Goal: Task Accomplishment & Management: Use online tool/utility

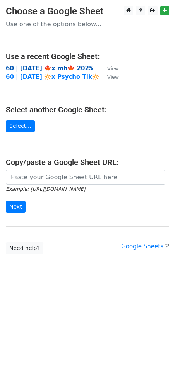
click at [36, 70] on strong "60 | [DATE] 🍁x mh🍁 2025" at bounding box center [49, 68] width 87 height 7
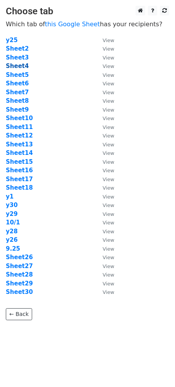
click at [22, 66] on strong "Sheet4" at bounding box center [17, 66] width 23 height 7
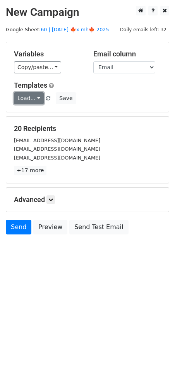
click at [30, 100] on link "Load..." at bounding box center [29, 98] width 30 height 12
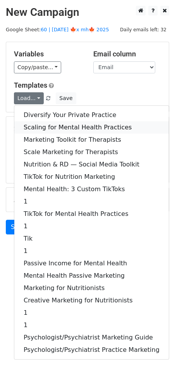
click at [46, 124] on link "Scaling for Mental Health Practices" at bounding box center [91, 127] width 154 height 12
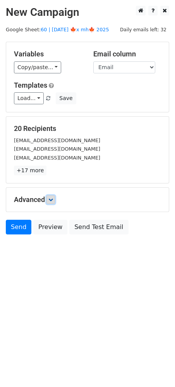
click at [52, 201] on icon at bounding box center [50, 199] width 5 height 5
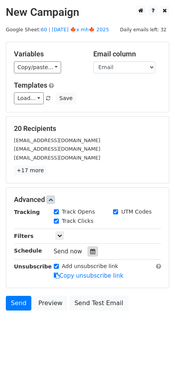
click at [90, 250] on icon at bounding box center [92, 251] width 5 height 5
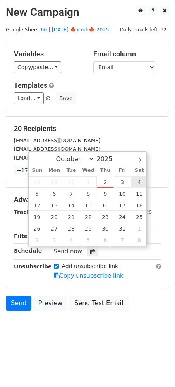
type input "2025-10-04 12:00"
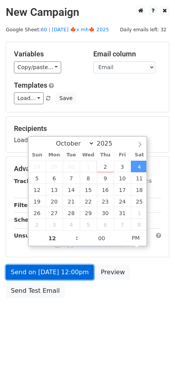
click at [73, 274] on link "Send on Oct 4 at 12:00pm" at bounding box center [50, 272] width 88 height 15
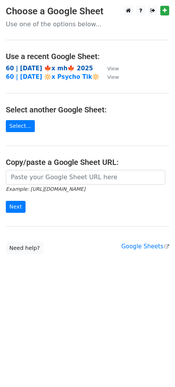
click at [43, 69] on strong "60 | [DATE] 🍁x mh🍁 2025" at bounding box center [49, 68] width 87 height 7
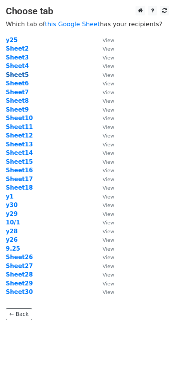
click at [23, 73] on strong "Sheet5" at bounding box center [17, 74] width 23 height 7
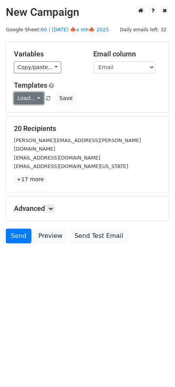
click at [26, 98] on link "Load..." at bounding box center [29, 98] width 30 height 12
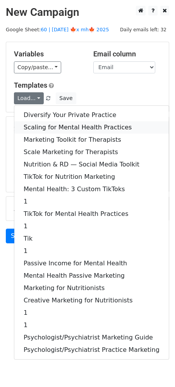
click at [39, 125] on link "Scaling for Mental Health Practices" at bounding box center [91, 127] width 154 height 12
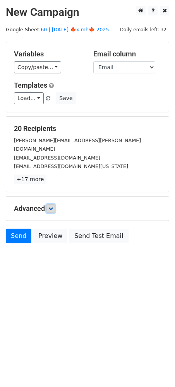
click at [51, 206] on icon at bounding box center [50, 208] width 5 height 5
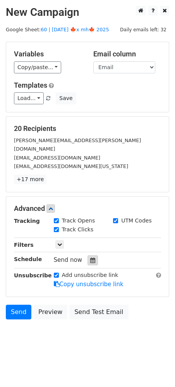
click at [90, 255] on div at bounding box center [92, 260] width 10 height 10
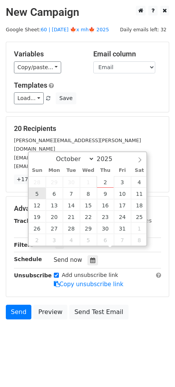
type input "2025-10-05 12:00"
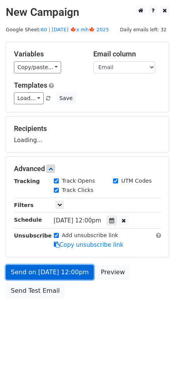
click at [48, 276] on link "Send on Oct 5 at 12:00pm" at bounding box center [50, 272] width 88 height 15
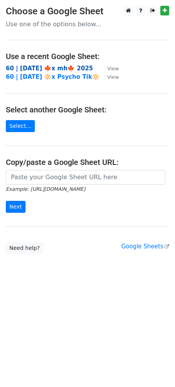
click at [63, 66] on strong "60 | [DATE] 🍁x mh🍁 2025" at bounding box center [49, 68] width 87 height 7
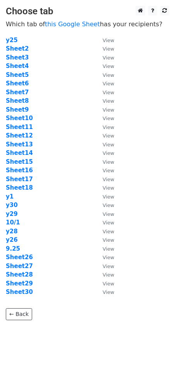
click at [21, 87] on td "Sheet6" at bounding box center [50, 83] width 89 height 9
click at [21, 83] on strong "Sheet6" at bounding box center [17, 83] width 23 height 7
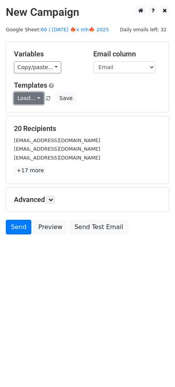
click at [35, 100] on link "Load..." at bounding box center [29, 98] width 30 height 12
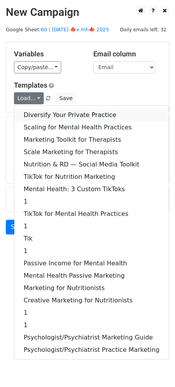
click at [39, 111] on link "Diversify Your Private Practice" at bounding box center [91, 115] width 154 height 12
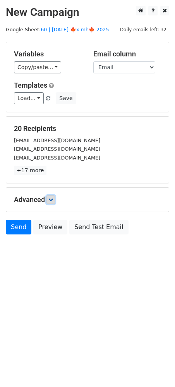
click at [50, 196] on link at bounding box center [50, 200] width 9 height 9
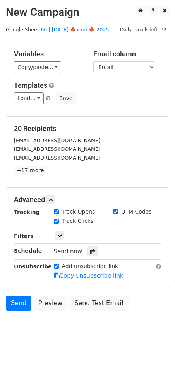
click at [88, 245] on div "Tracking Track Opens UTM Codes Track Clicks Filters Only include spreadsheet ro…" at bounding box center [87, 244] width 147 height 72
click at [90, 250] on icon at bounding box center [92, 251] width 5 height 5
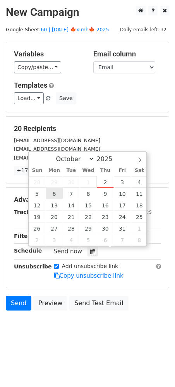
type input "[DATE] 12:00"
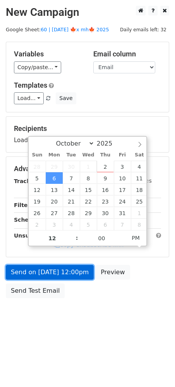
click at [57, 272] on link "Send on [DATE] 12:00pm" at bounding box center [50, 272] width 88 height 15
